Goal: Task Accomplishment & Management: Manage account settings

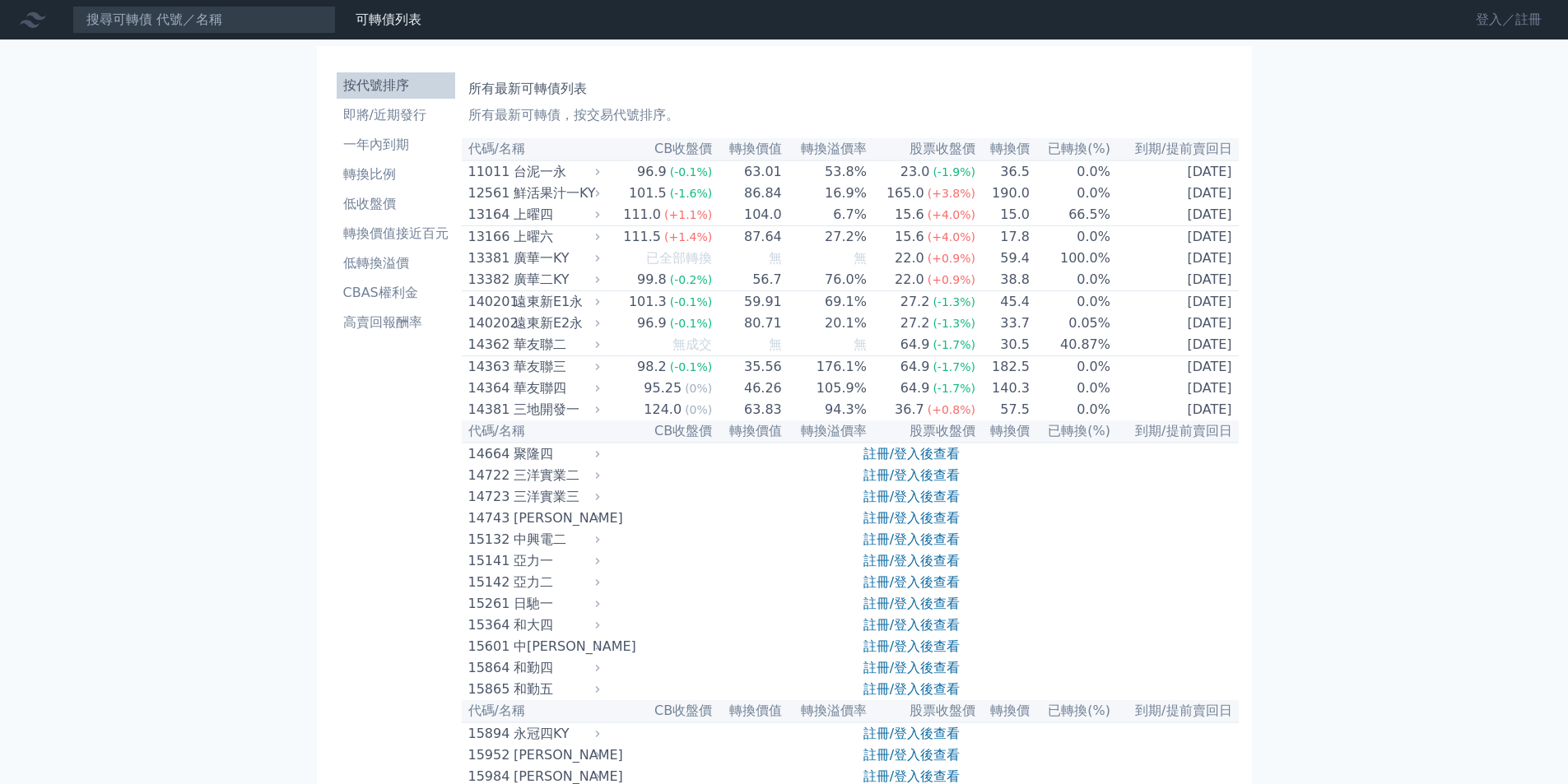
click at [1483, 18] on link "登入／註冊" at bounding box center [1509, 19] width 92 height 26
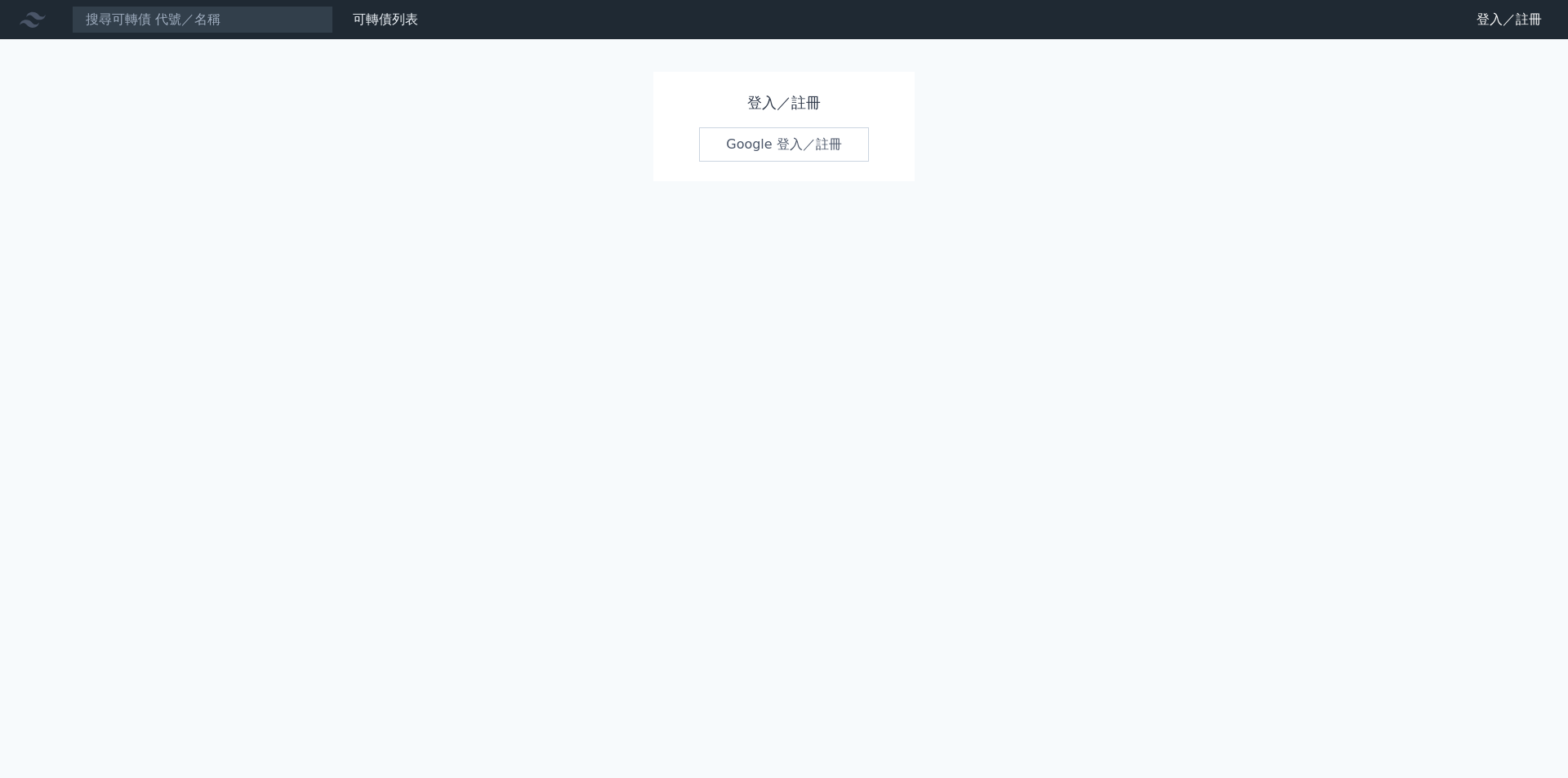
click at [739, 145] on link "Google 登入／註冊" at bounding box center [784, 145] width 170 height 34
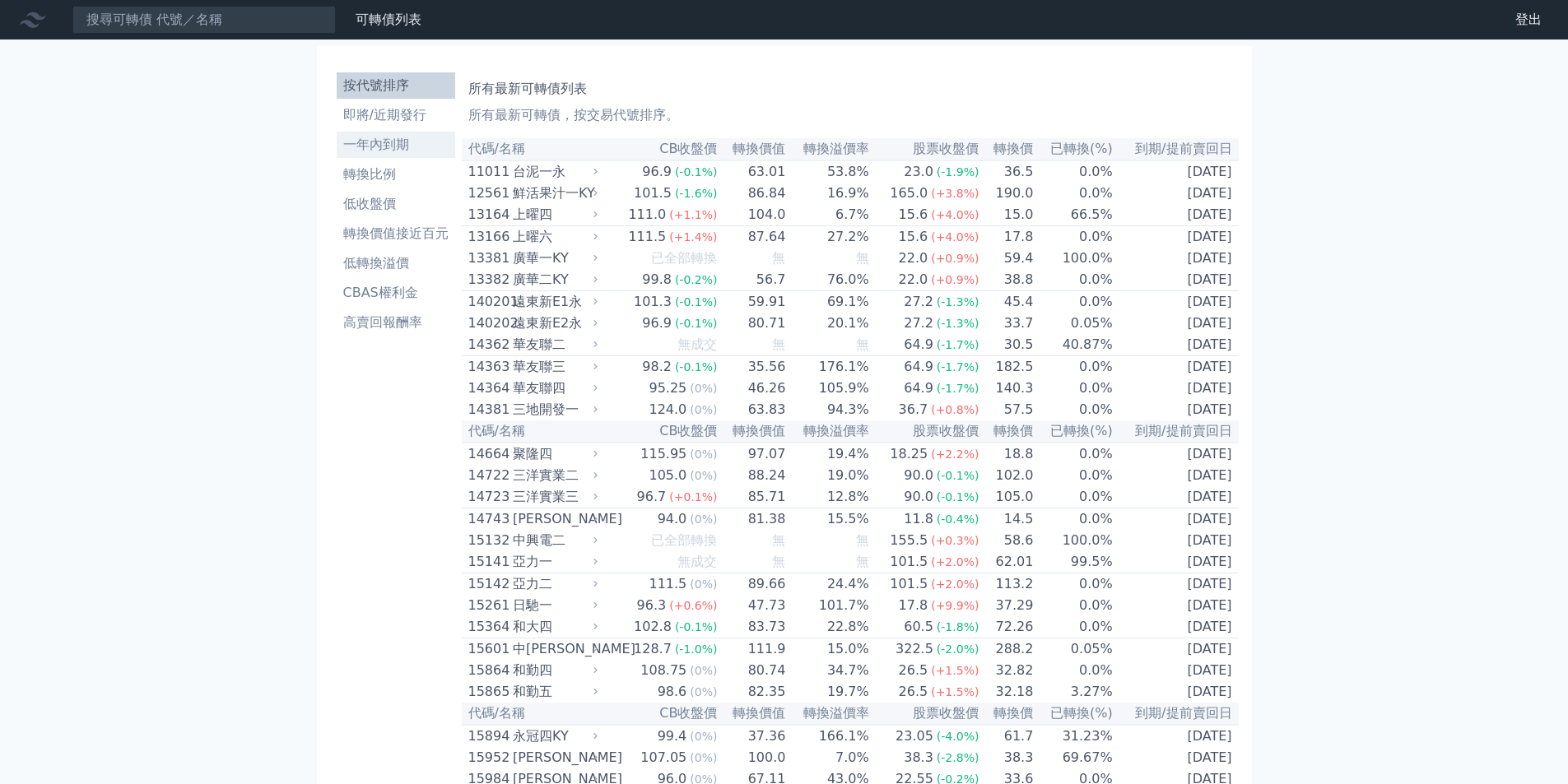
click at [375, 148] on li "一年內到期" at bounding box center [396, 144] width 119 height 19
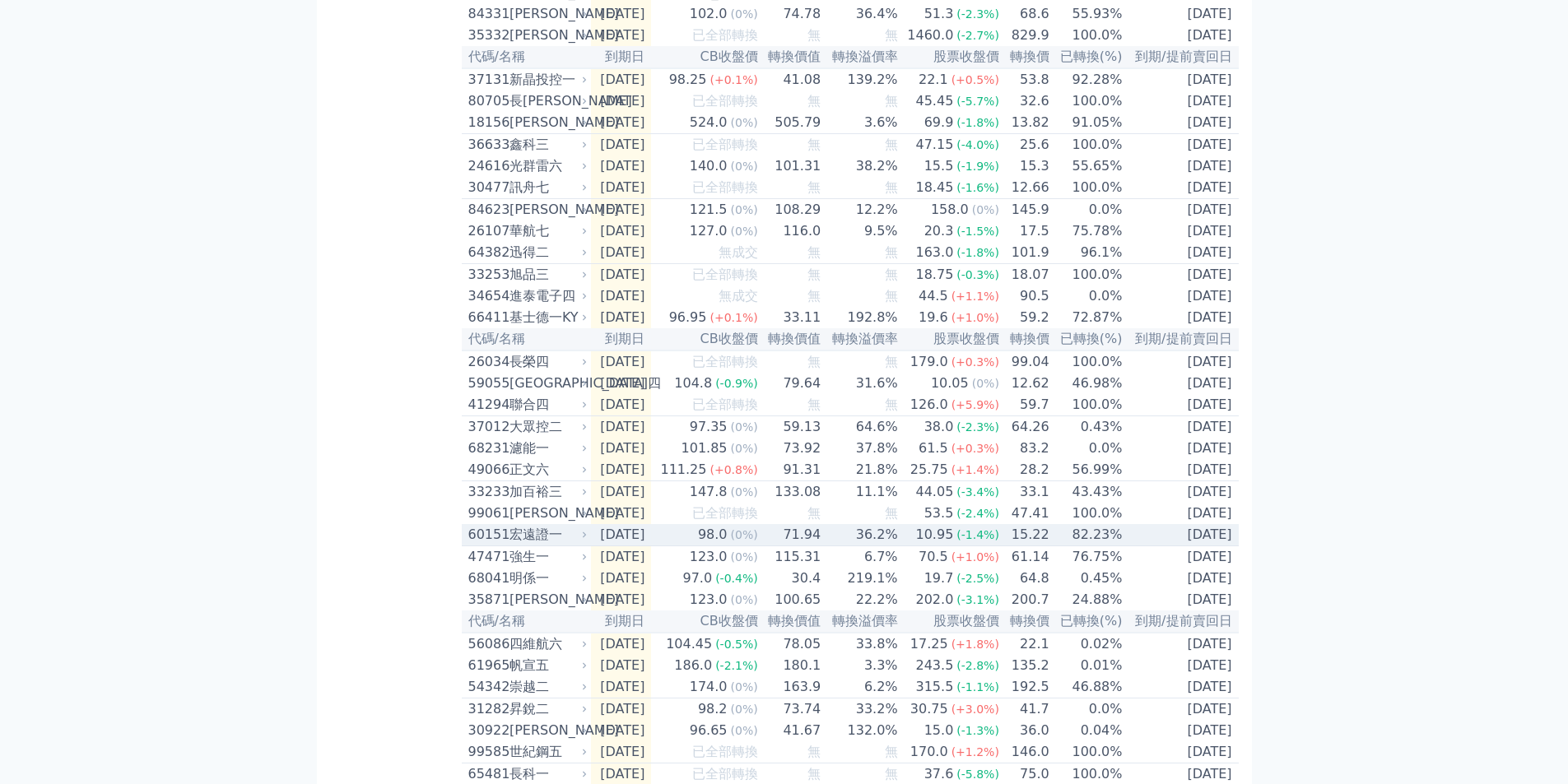
scroll to position [1219, 0]
